Goal: Book appointment/travel/reservation

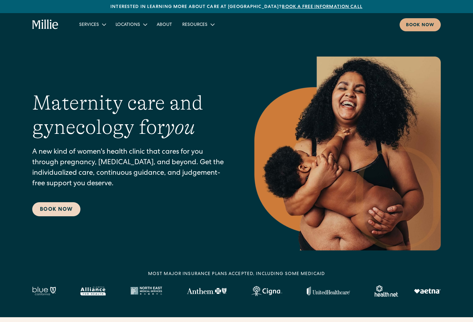
click at [63, 209] on link "Book Now" at bounding box center [56, 209] width 48 height 14
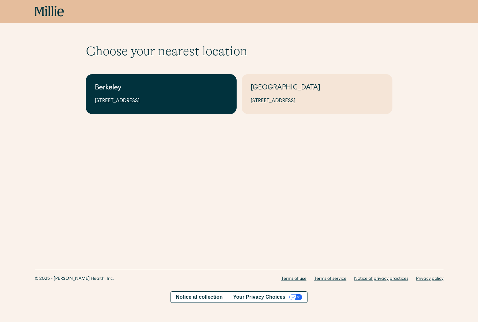
click at [164, 89] on div "Berkeley" at bounding box center [161, 88] width 133 height 11
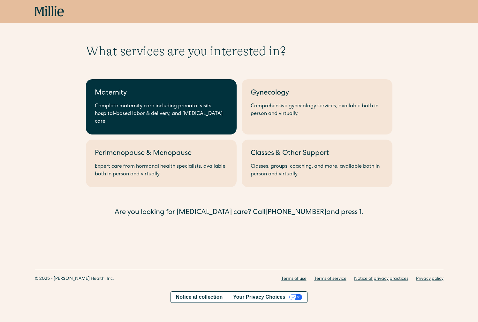
click at [211, 95] on div "Maternity" at bounding box center [161, 93] width 133 height 11
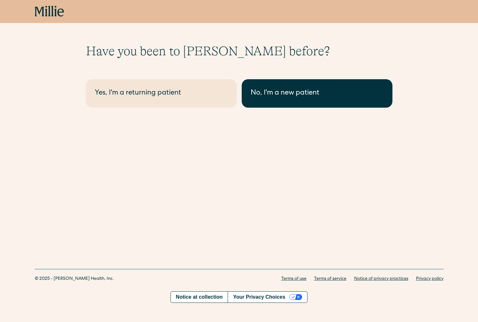
click at [250, 95] on link "No, I'm a new patient" at bounding box center [317, 93] width 151 height 28
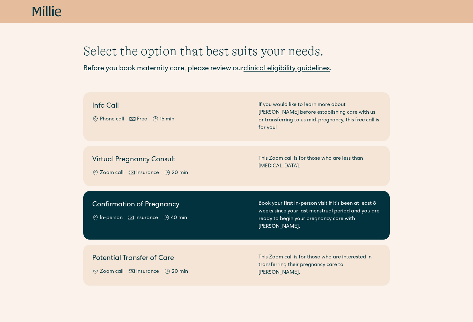
click at [199, 191] on link "Confirmation of Pregnancy In-person Insurance 40 min Book your first in-person …" at bounding box center [236, 215] width 307 height 49
